Goal: Task Accomplishment & Management: Complete application form

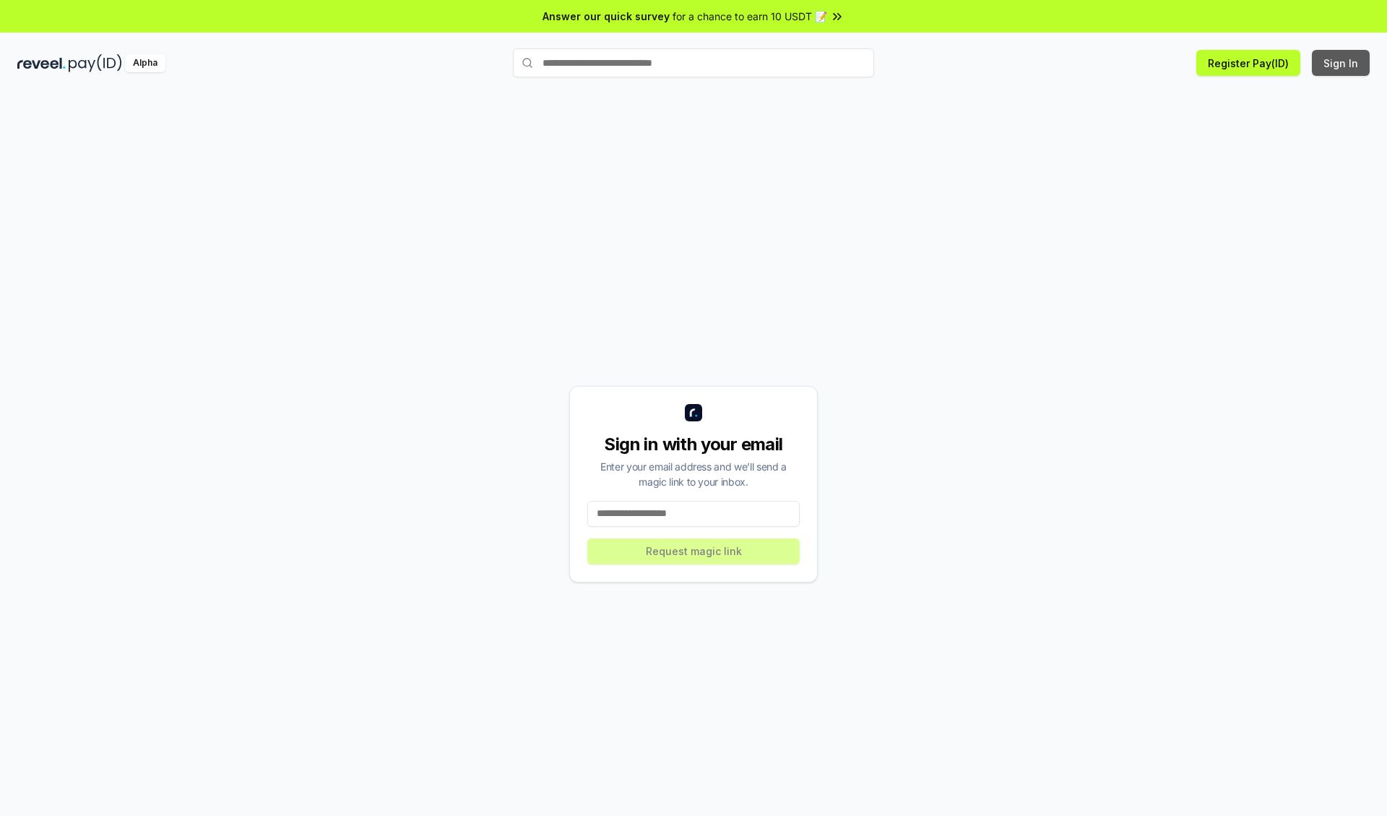
click at [1341, 63] on button "Sign In" at bounding box center [1341, 63] width 58 height 26
type input "**********"
click at [694, 550] on button "Request magic link" at bounding box center [693, 551] width 212 height 26
